Goal: Information Seeking & Learning: Learn about a topic

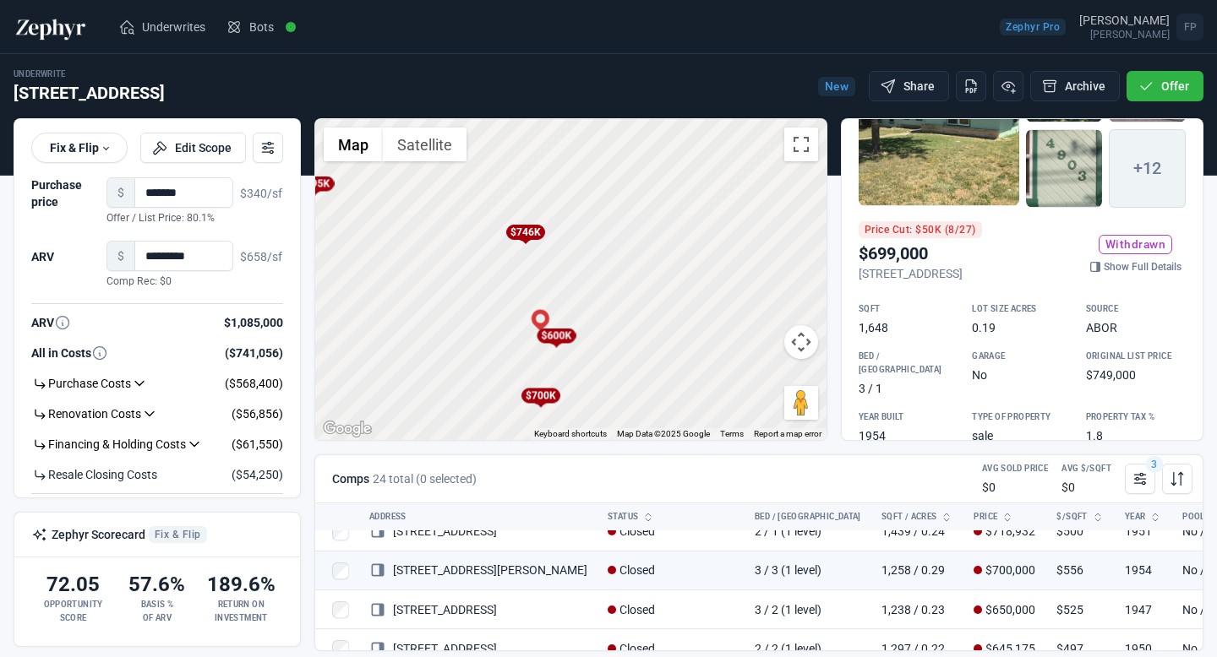
scroll to position [111, 0]
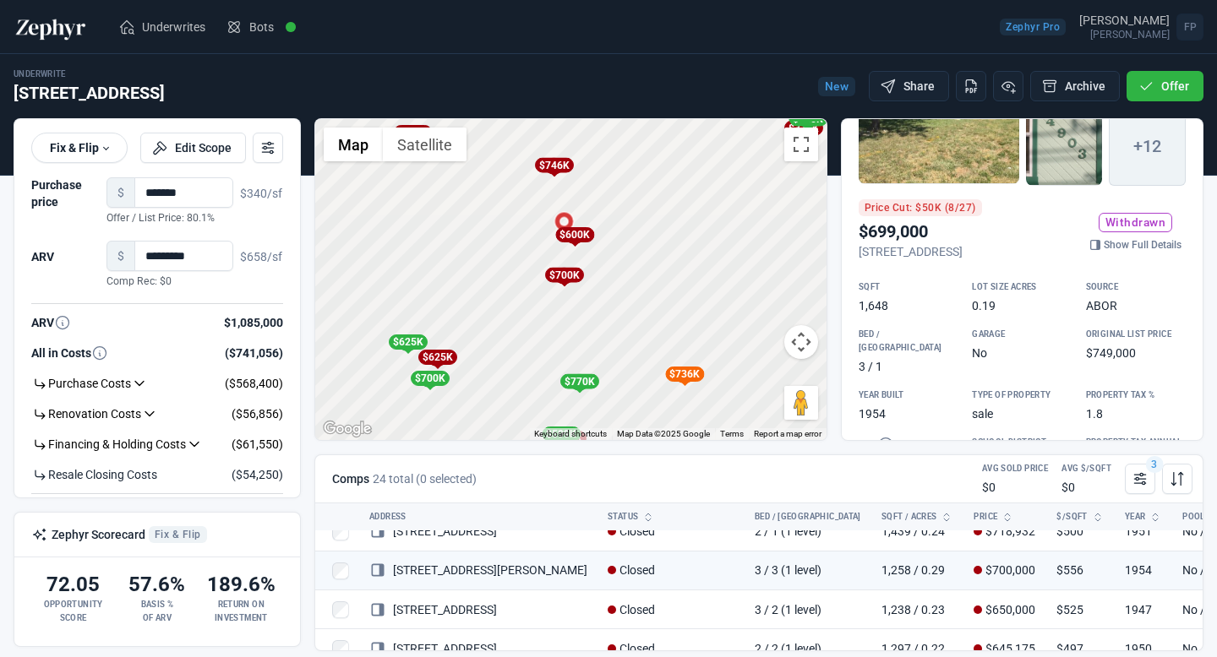
drag, startPoint x: 662, startPoint y: 327, endPoint x: 638, endPoint y: 231, distance: 99.4
click at [638, 231] on div "To activate drag with keyboard, press Alt + Enter. Once in keyboard drag state,…" at bounding box center [570, 279] width 511 height 321
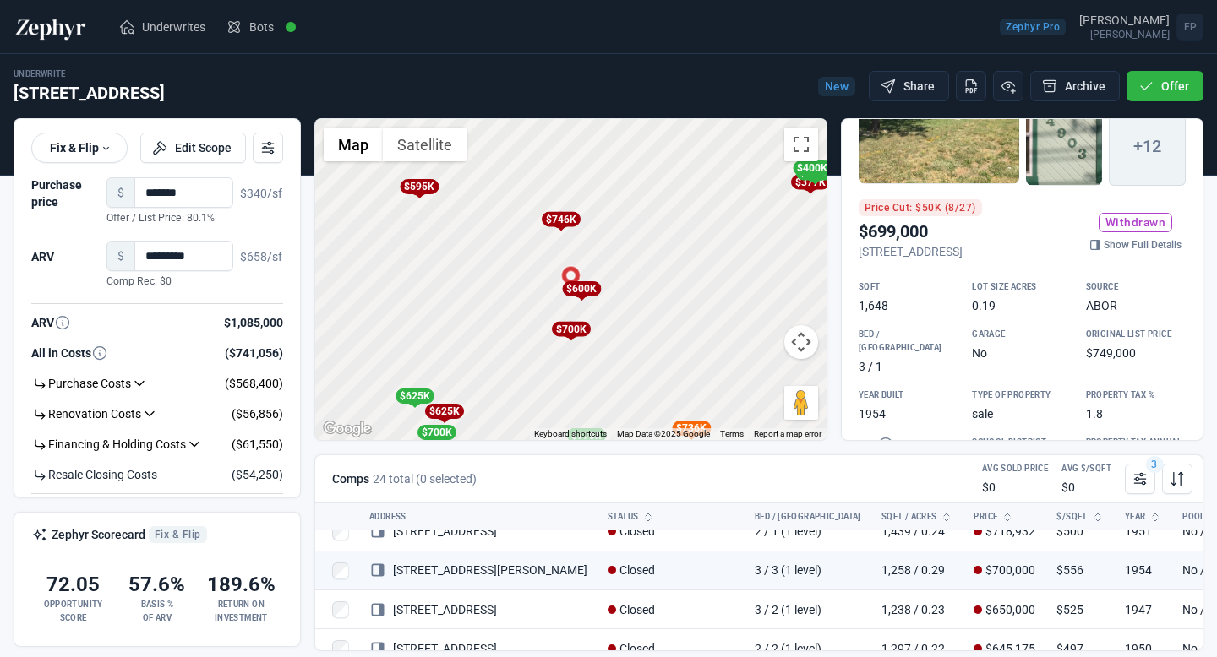
drag, startPoint x: 633, startPoint y: 320, endPoint x: 640, endPoint y: 371, distance: 51.1
click at [640, 371] on div "To activate drag with keyboard, press Alt + Enter. Once in keyboard drag state,…" at bounding box center [570, 279] width 511 height 321
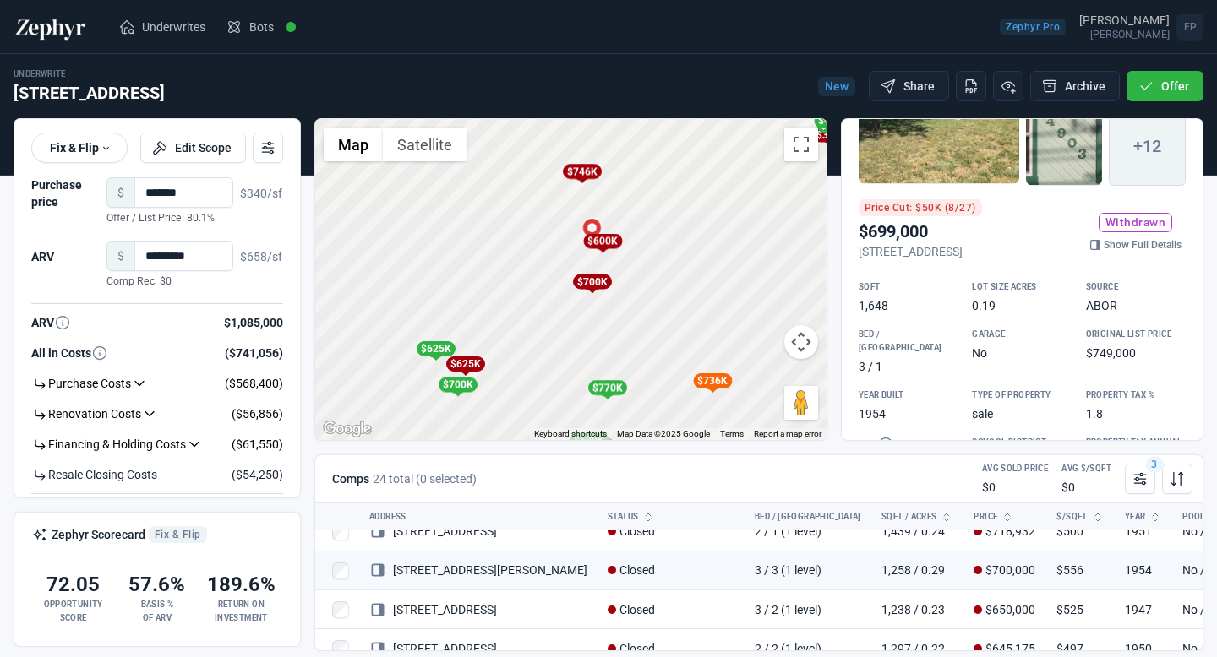
drag, startPoint x: 615, startPoint y: 244, endPoint x: 635, endPoint y: 197, distance: 51.5
click at [635, 197] on div "To activate drag with keyboard, press Alt + Enter. Once in keyboard drag state,…" at bounding box center [570, 279] width 511 height 321
click at [469, 366] on div "$625K" at bounding box center [463, 364] width 39 height 15
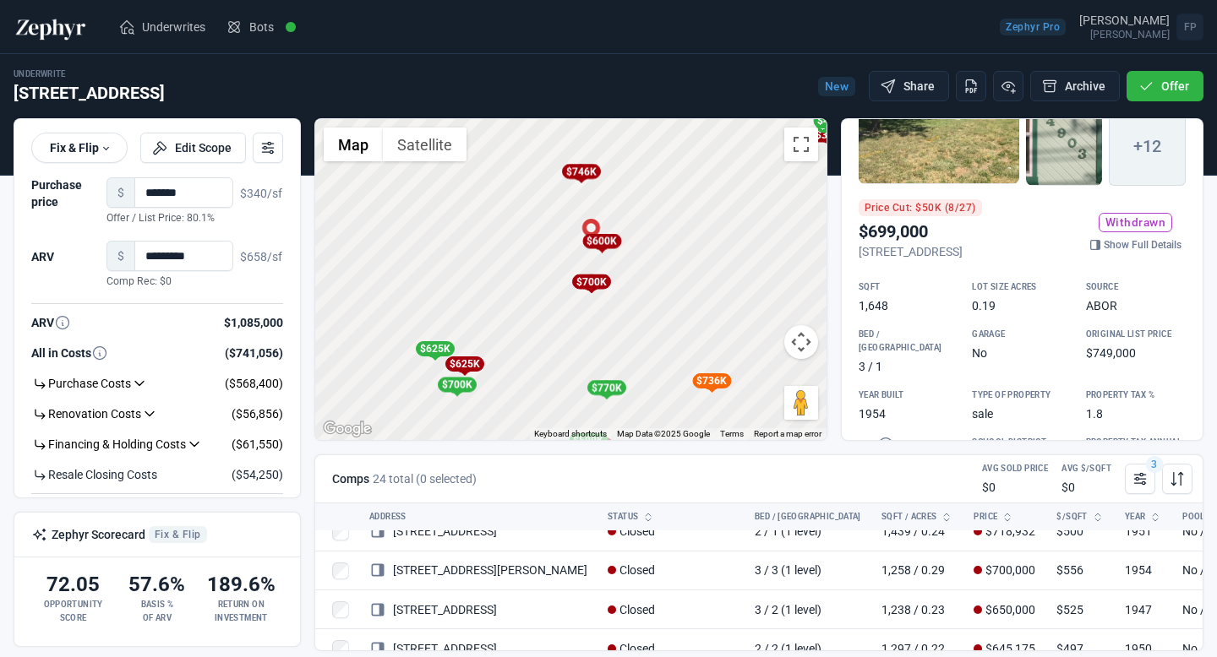
scroll to position [176, 0]
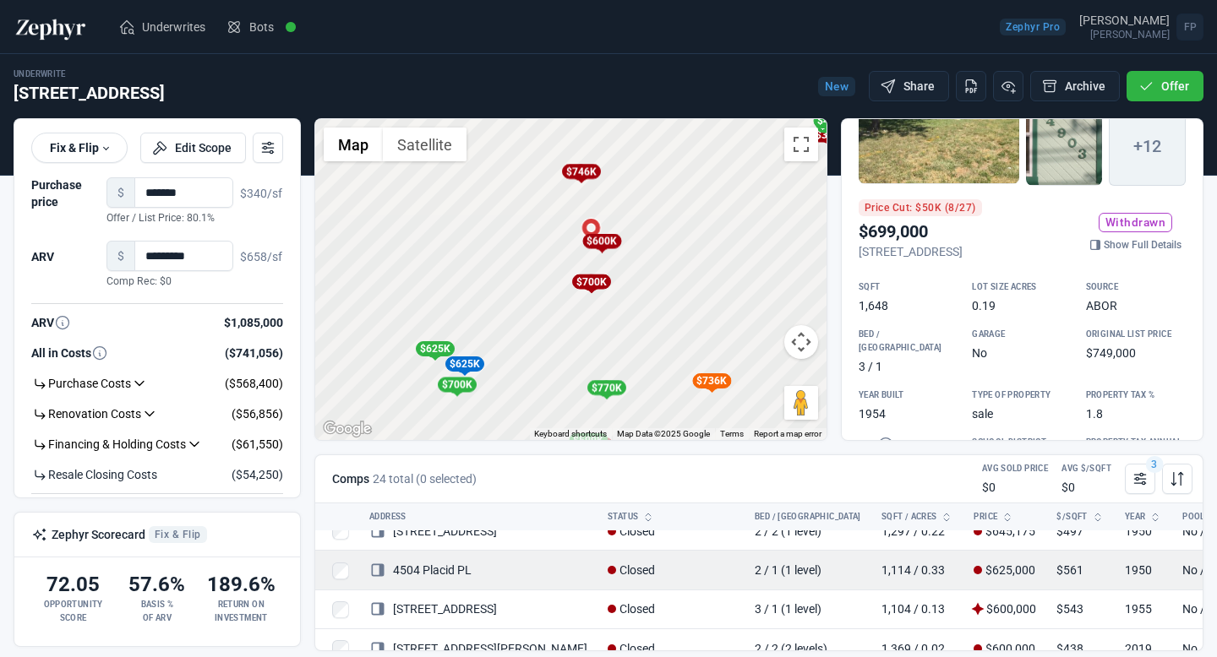
click at [458, 575] on link "4504 Placid PL" at bounding box center [420, 571] width 102 height 14
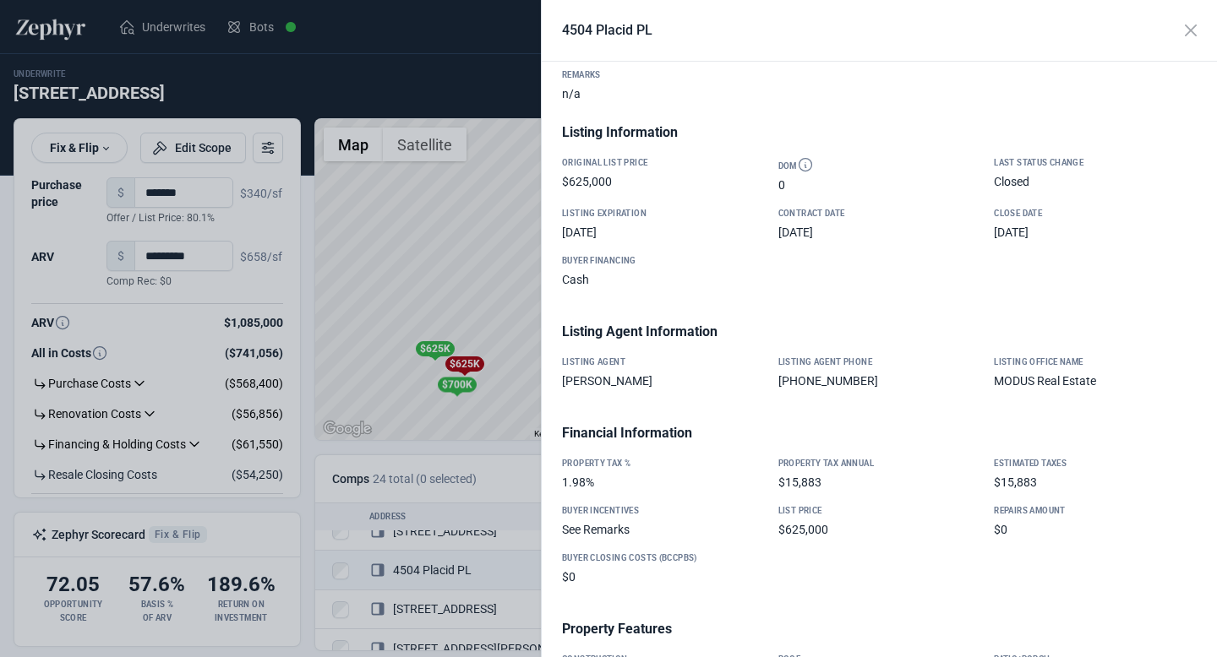
scroll to position [433, 0]
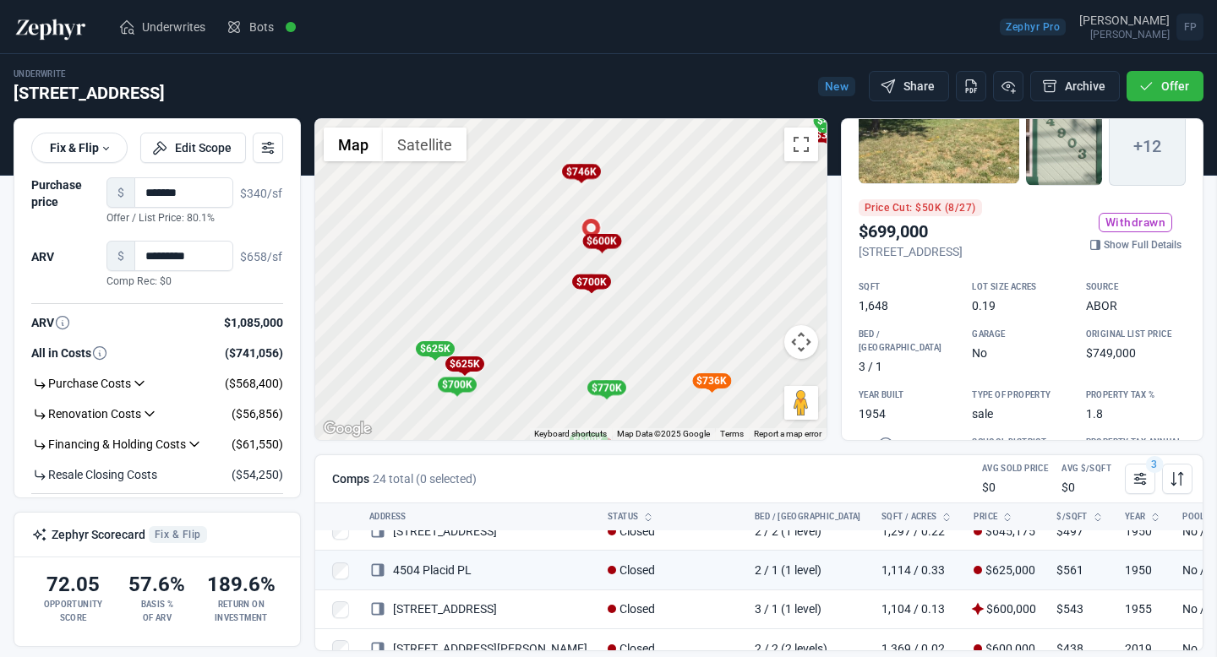
click at [509, 198] on div at bounding box center [608, 328] width 1217 height 657
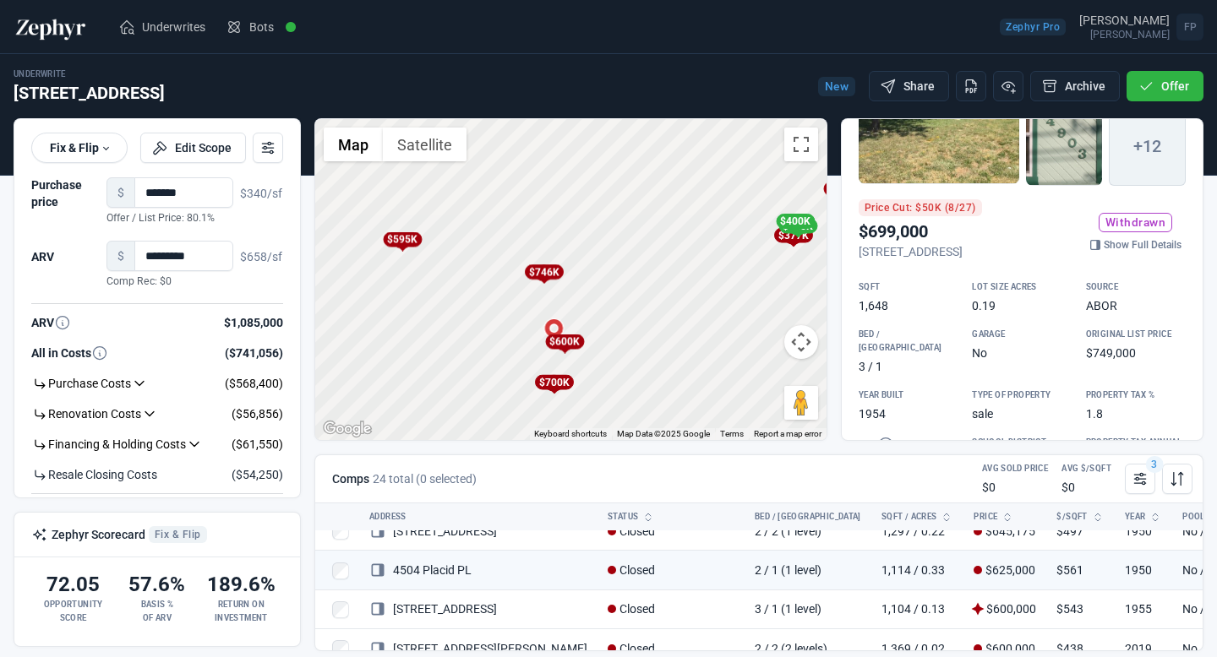
drag, startPoint x: 536, startPoint y: 248, endPoint x: 433, endPoint y: 449, distance: 226.0
click at [467, 397] on div "To activate drag with keyboard, press Alt + Enter. Once in keyboard drag state,…" at bounding box center [570, 279] width 511 height 321
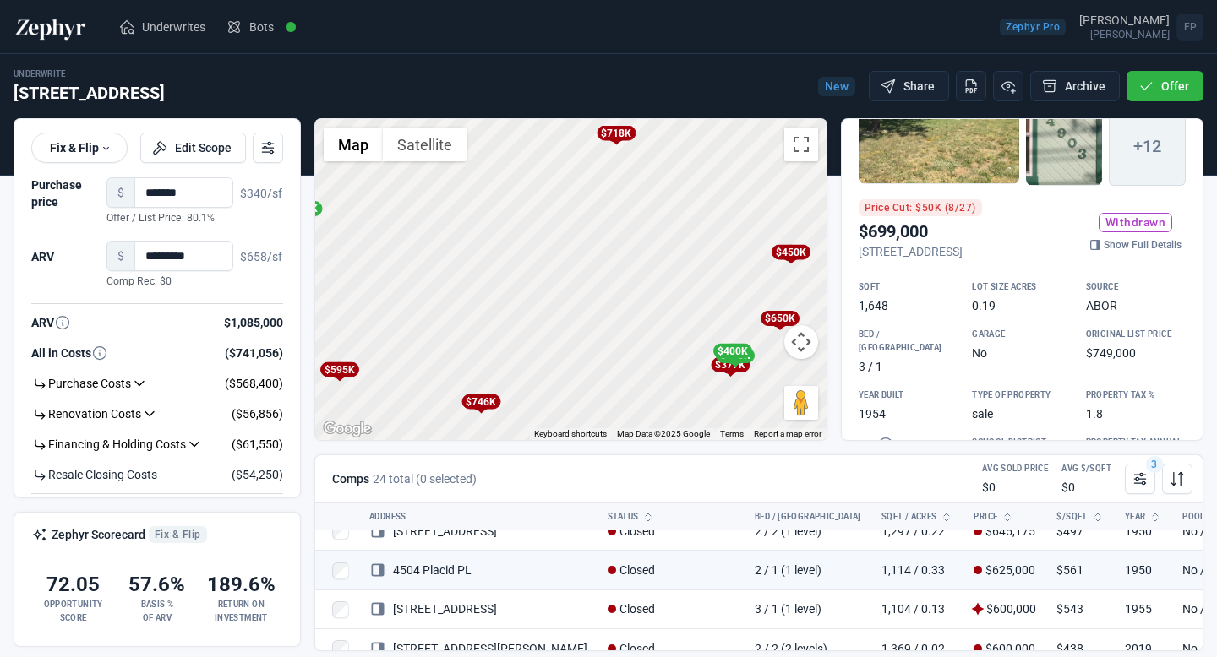
drag, startPoint x: 449, startPoint y: 406, endPoint x: 552, endPoint y: 302, distance: 145.2
click at [552, 301] on div "To activate drag with keyboard, press Alt + Enter. Once in keyboard drag state,…" at bounding box center [570, 279] width 511 height 321
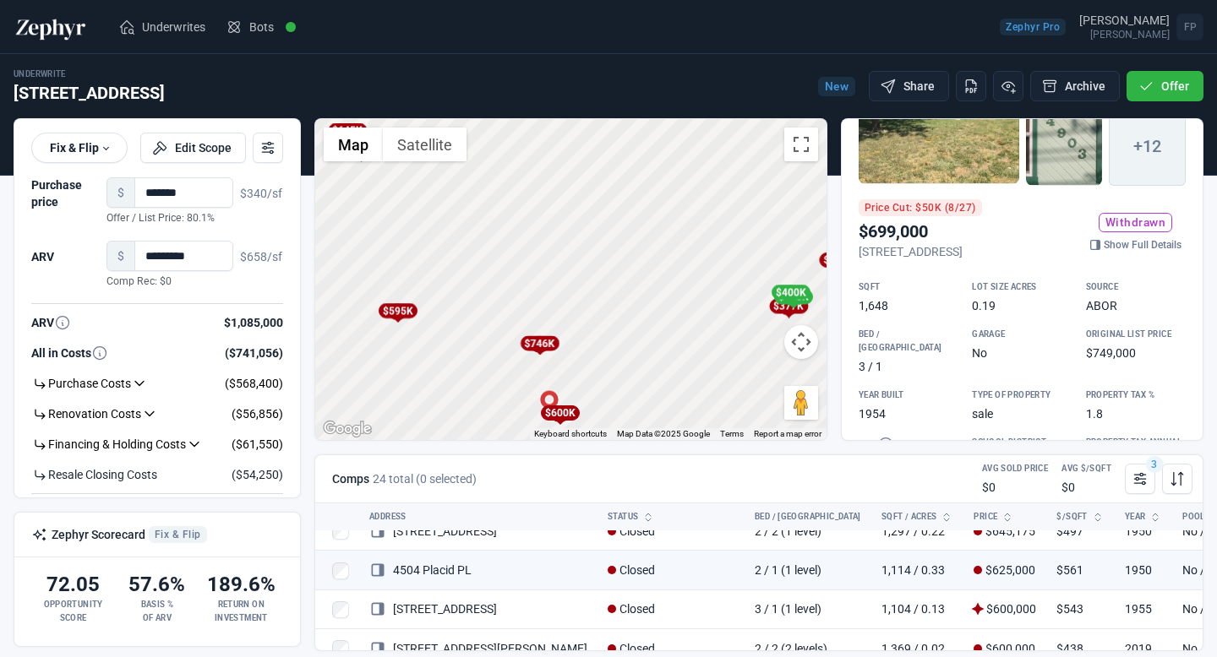
drag, startPoint x: 534, startPoint y: 359, endPoint x: 579, endPoint y: 310, distance: 66.4
click at [578, 309] on div "To activate drag with keyboard, press Alt + Enter. Once in keyboard drag state,…" at bounding box center [570, 279] width 511 height 321
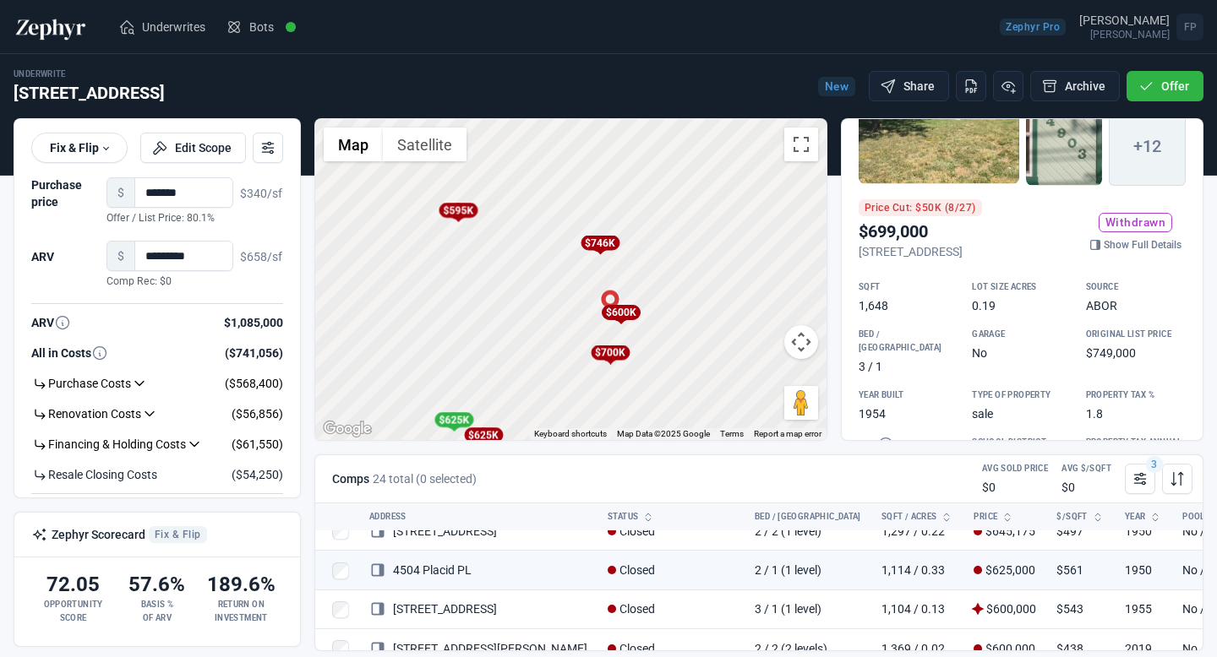
drag, startPoint x: 591, startPoint y: 339, endPoint x: 648, endPoint y: 242, distance: 111.7
click at [649, 242] on div "To activate drag with keyboard, press Alt + Enter. Once in keyboard drag state,…" at bounding box center [570, 279] width 511 height 321
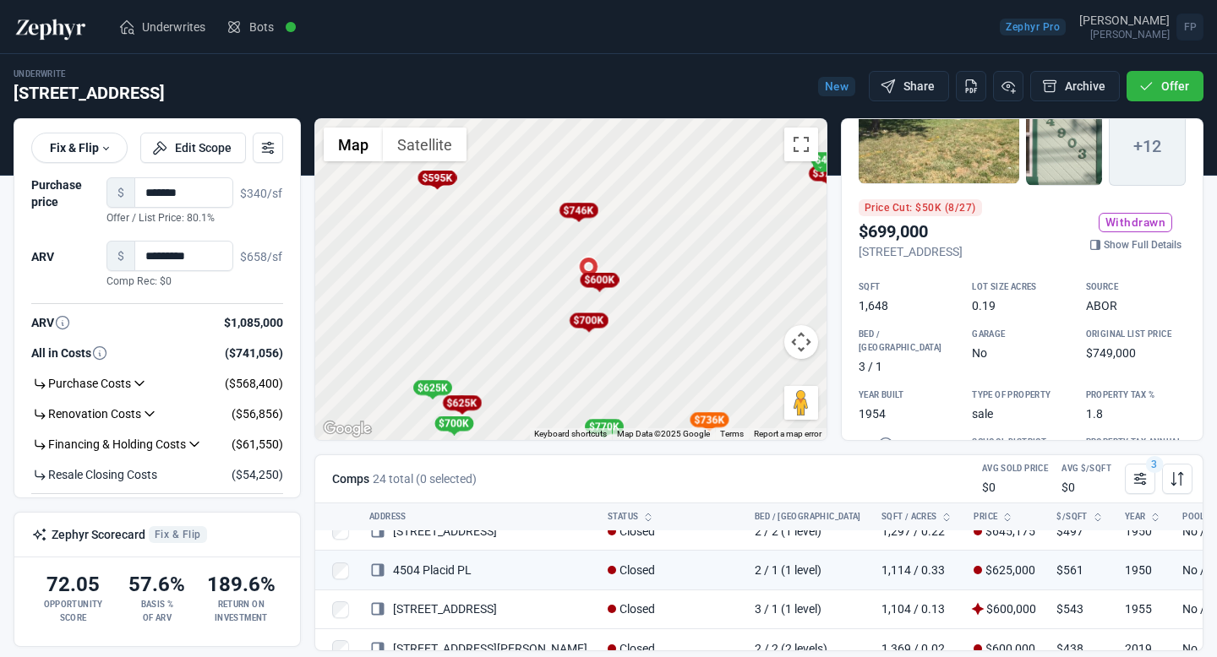
drag, startPoint x: 704, startPoint y: 356, endPoint x: 687, endPoint y: 313, distance: 45.5
click at [686, 313] on div "To activate drag with keyboard, press Alt + Enter. Once in keyboard drag state,…" at bounding box center [570, 279] width 511 height 321
click at [442, 175] on div "$595K" at bounding box center [436, 178] width 39 height 15
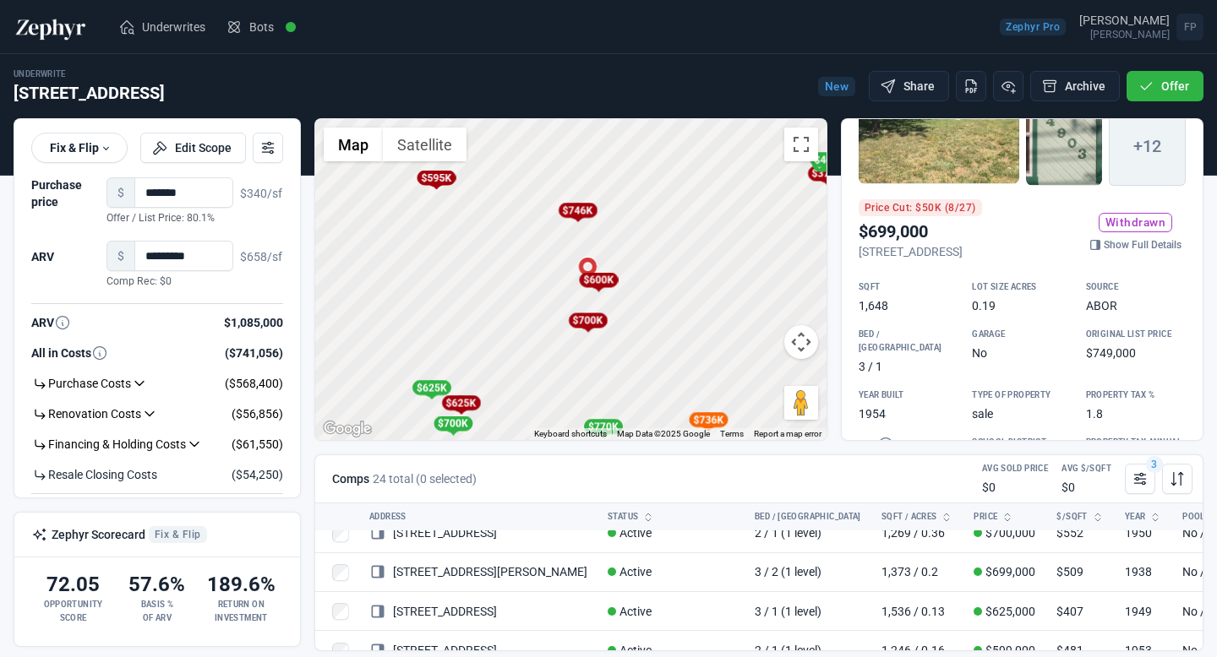
scroll to position [723, 0]
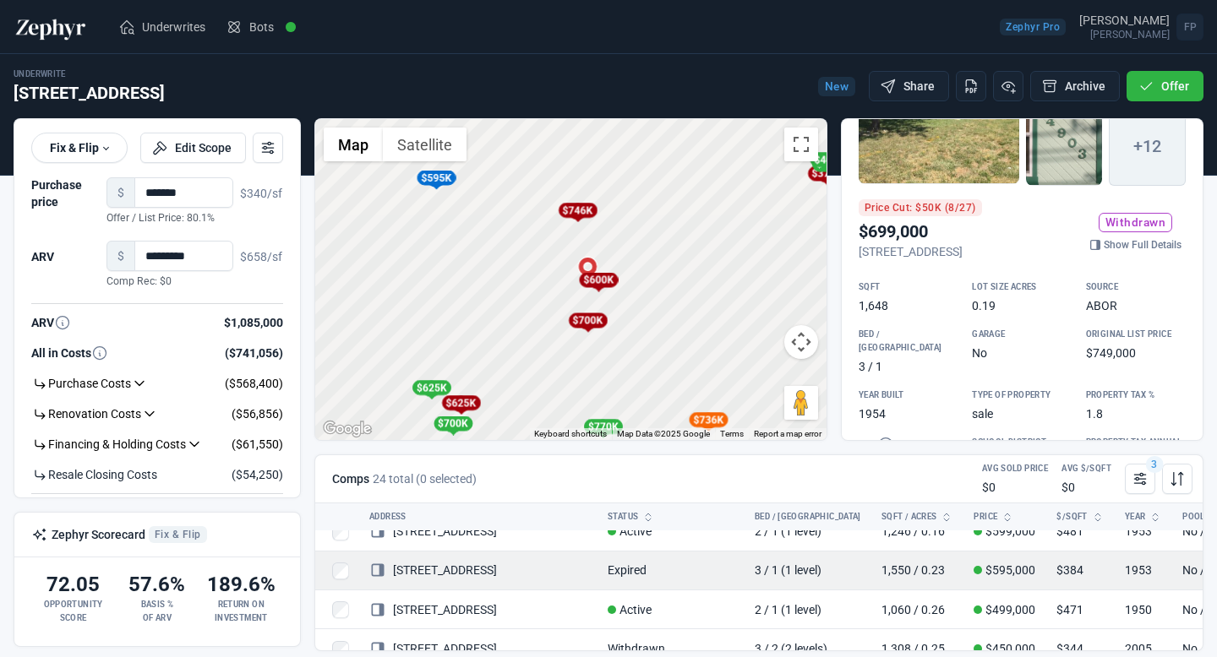
click at [484, 567] on link "[STREET_ADDRESS]" at bounding box center [433, 571] width 128 height 14
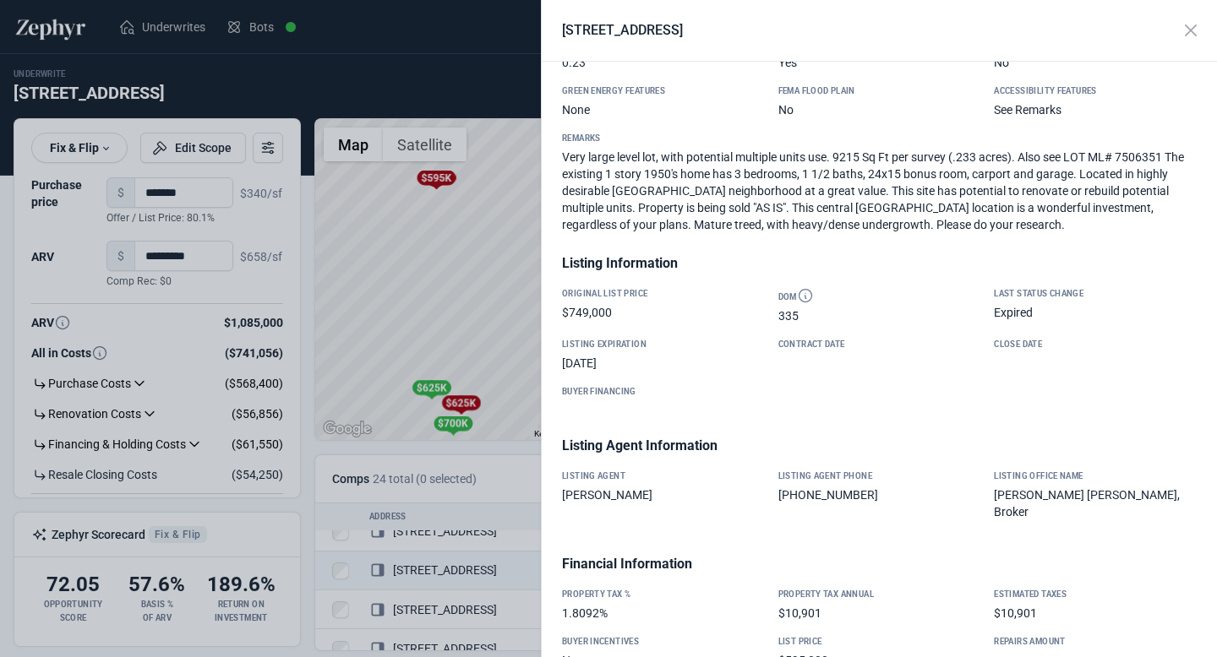
scroll to position [695, 0]
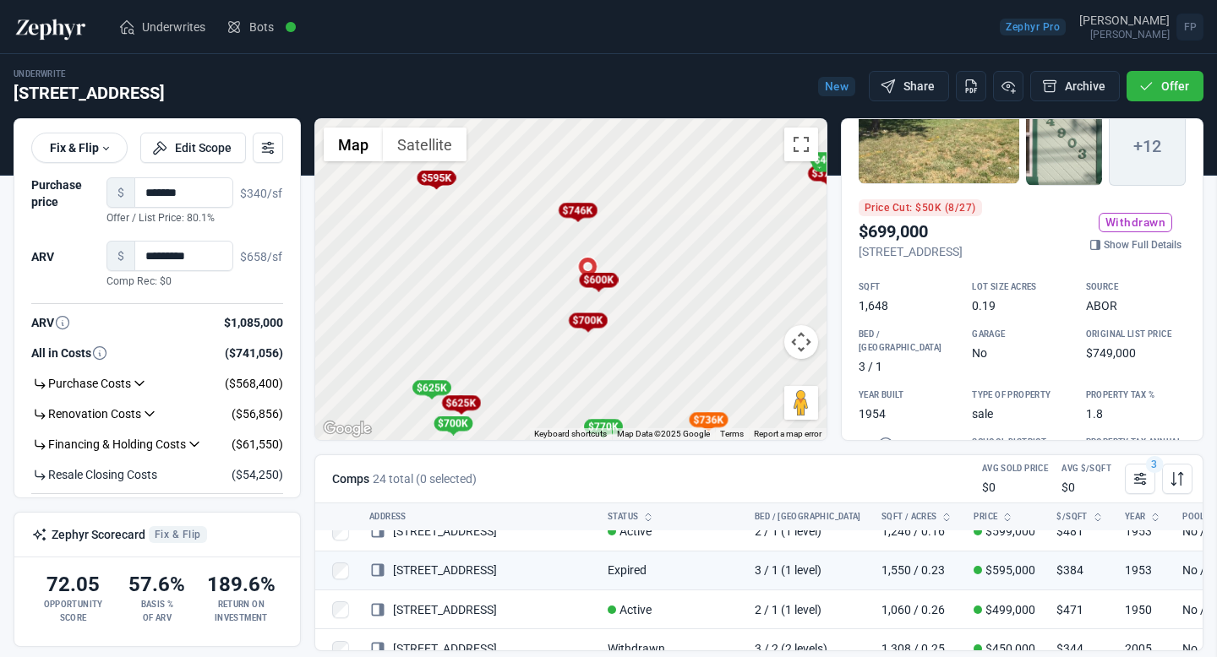
click at [525, 475] on div at bounding box center [608, 328] width 1217 height 657
